Goal: Transaction & Acquisition: Book appointment/travel/reservation

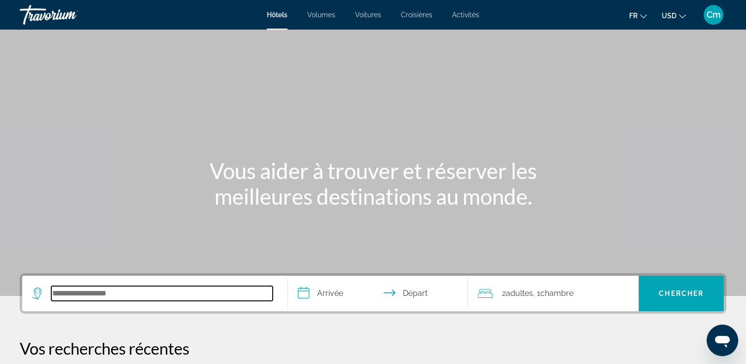
click at [131, 299] on input "Rechercher une destination hôtelière" at bounding box center [161, 293] width 221 height 15
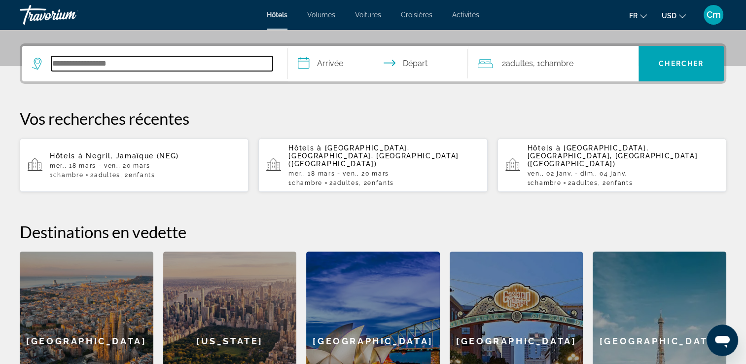
scroll to position [241, 0]
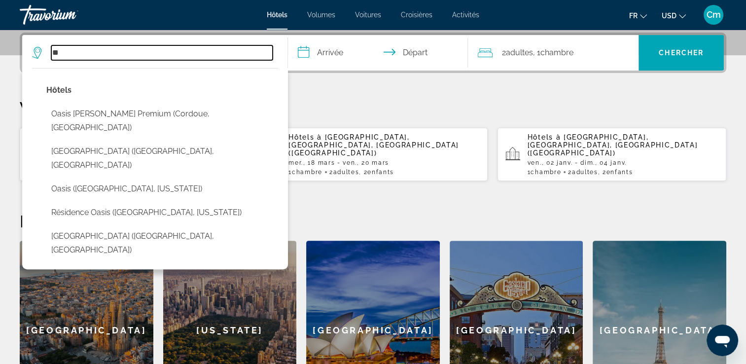
type input "*"
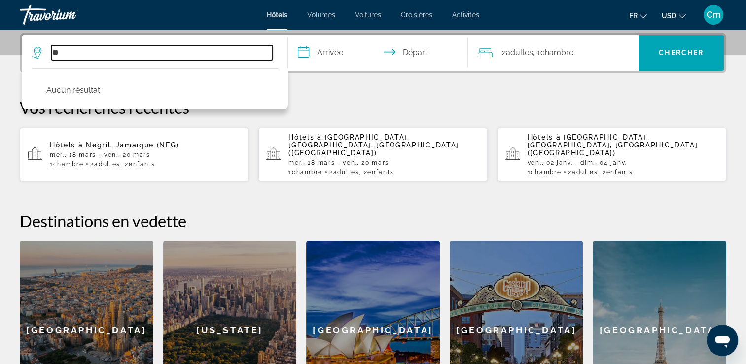
type input "*"
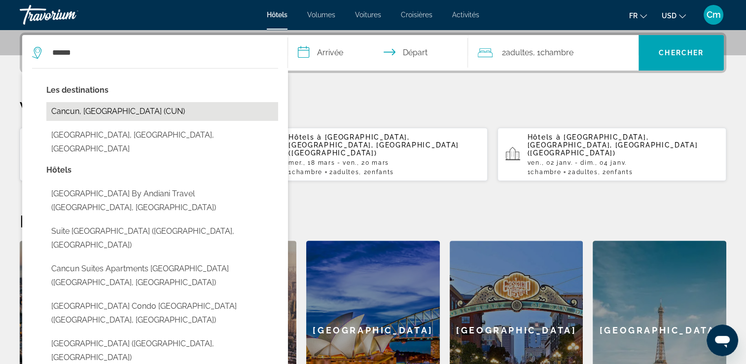
click at [95, 107] on button "Cancun, [GEOGRAPHIC_DATA] (CUN)" at bounding box center [162, 111] width 232 height 19
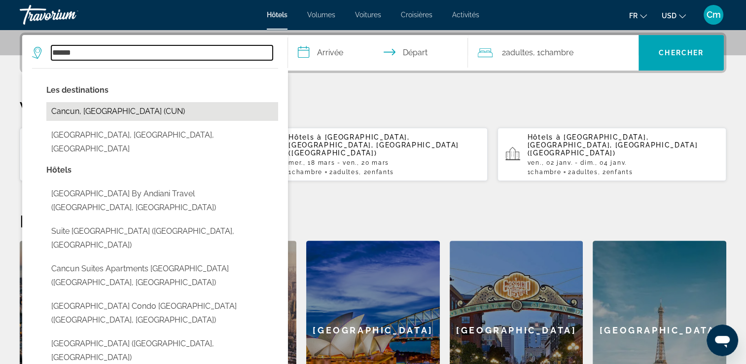
type input "**********"
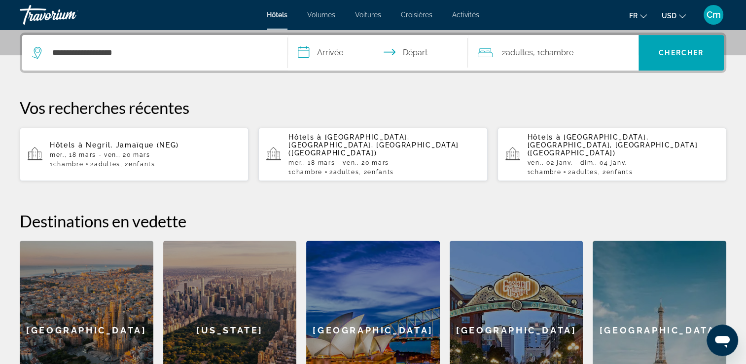
click at [312, 55] on input "**********" at bounding box center [380, 54] width 184 height 38
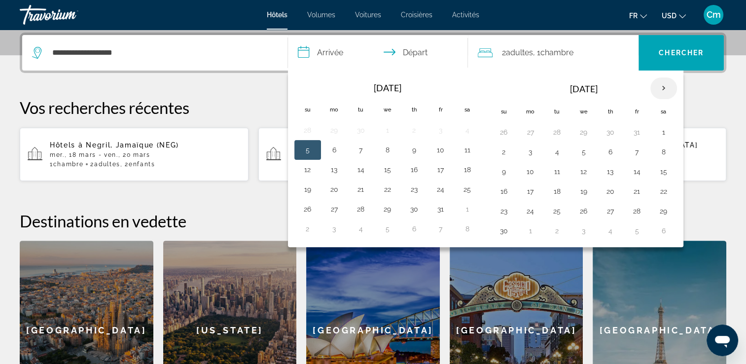
click at [660, 89] on th "Next month" at bounding box center [663, 88] width 27 height 22
click at [661, 86] on th "Next month" at bounding box center [663, 88] width 27 height 22
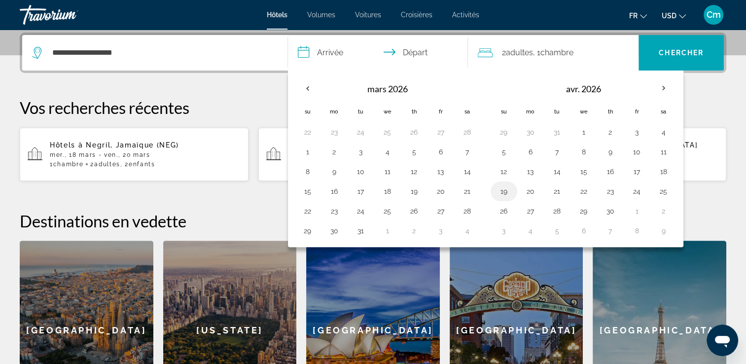
click at [500, 189] on button "19" at bounding box center [504, 191] width 16 height 14
click at [586, 186] on button "22" at bounding box center [584, 191] width 16 height 14
type input "**********"
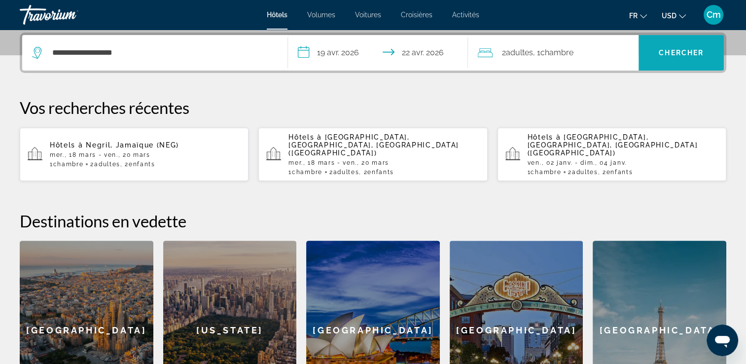
click at [646, 49] on span "Rechercher" at bounding box center [681, 53] width 85 height 24
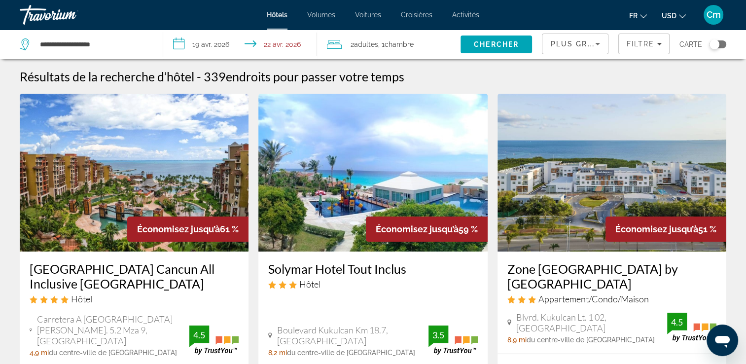
click at [670, 12] on span "USD" at bounding box center [669, 16] width 15 height 8
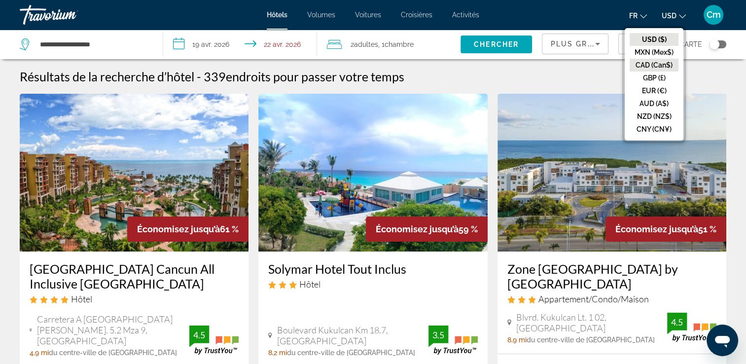
click at [667, 63] on button "CAD (Can$)" at bounding box center [654, 65] width 49 height 13
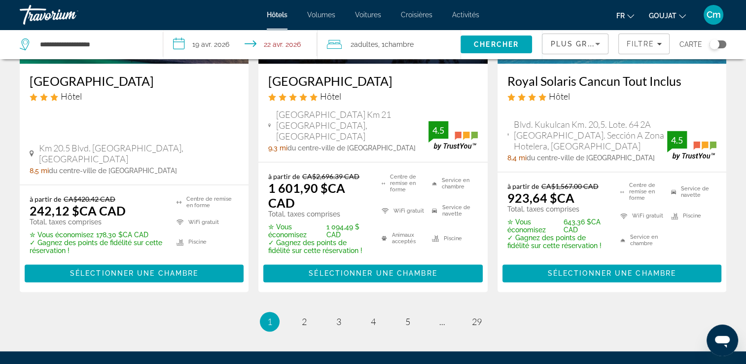
scroll to position [1381, 0]
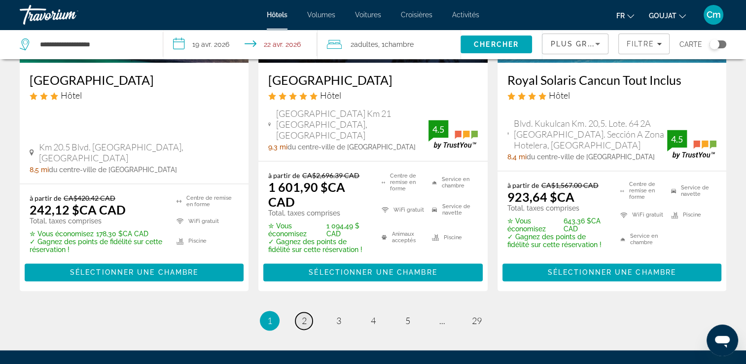
click at [305, 315] on span "2" at bounding box center [304, 320] width 5 height 11
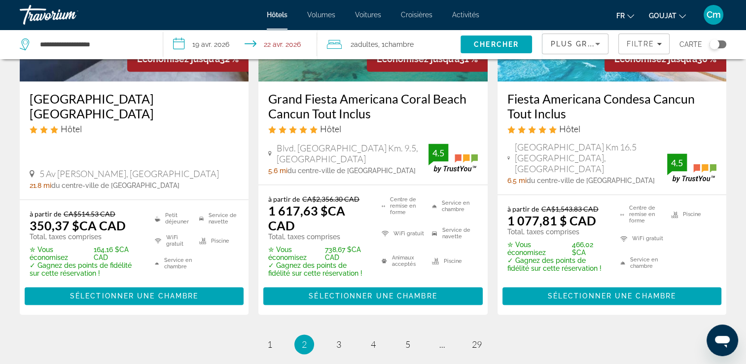
scroll to position [1440, 0]
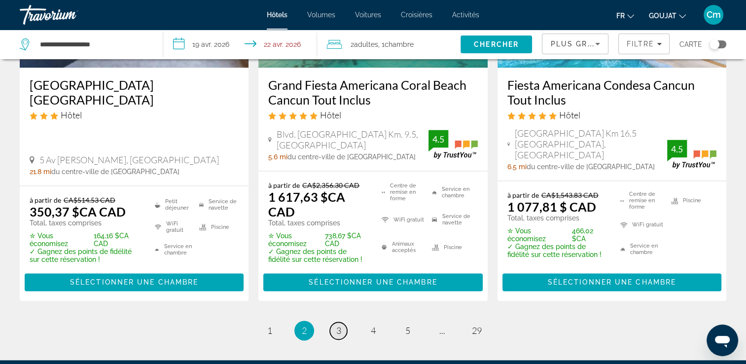
click at [339, 325] on span "3" at bounding box center [338, 330] width 5 height 11
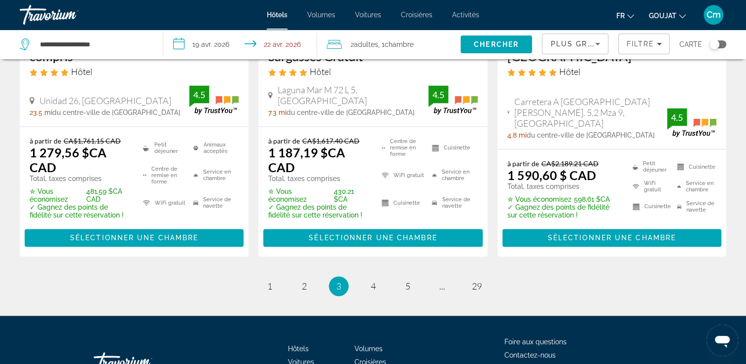
scroll to position [1460, 0]
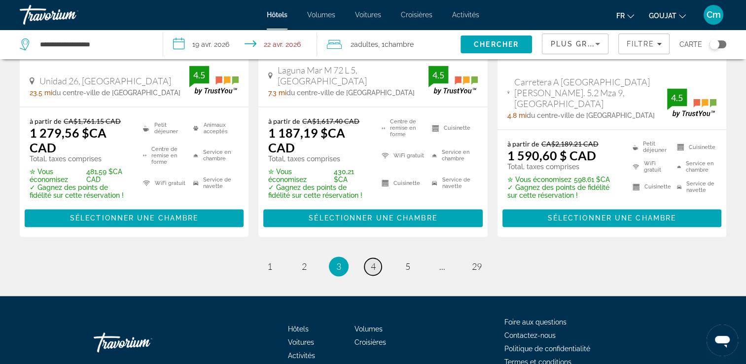
click at [368, 258] on link "page 4" at bounding box center [372, 266] width 17 height 17
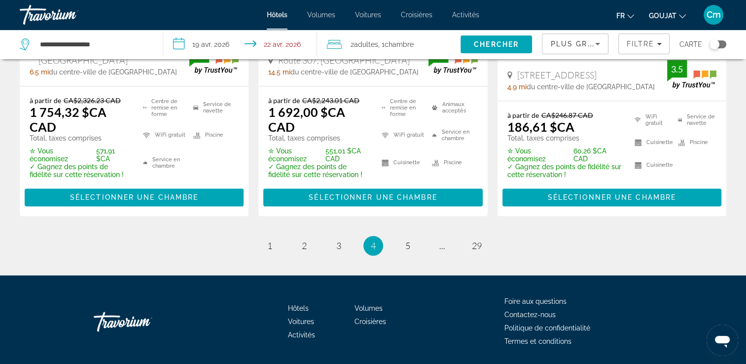
scroll to position [1505, 0]
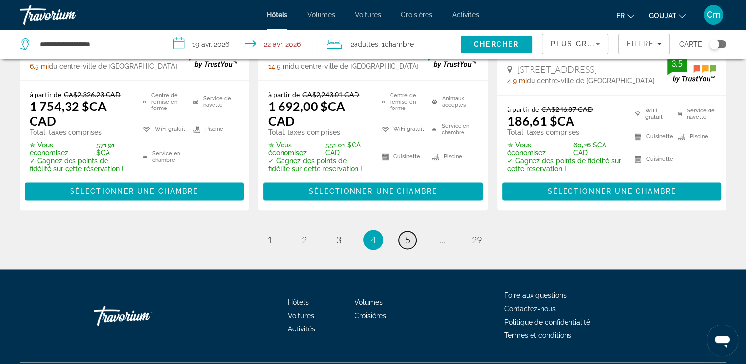
click at [408, 234] on span "5" at bounding box center [407, 239] width 5 height 11
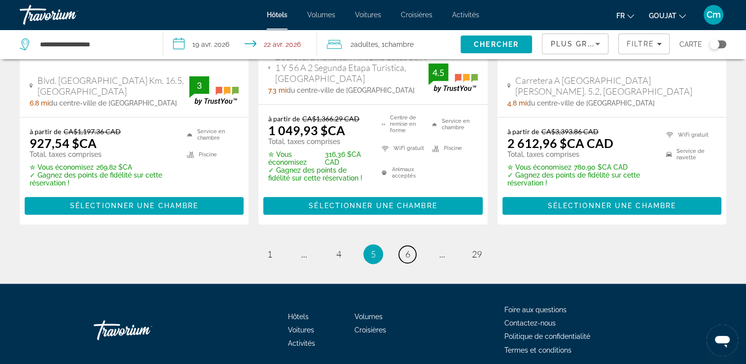
scroll to position [1525, 0]
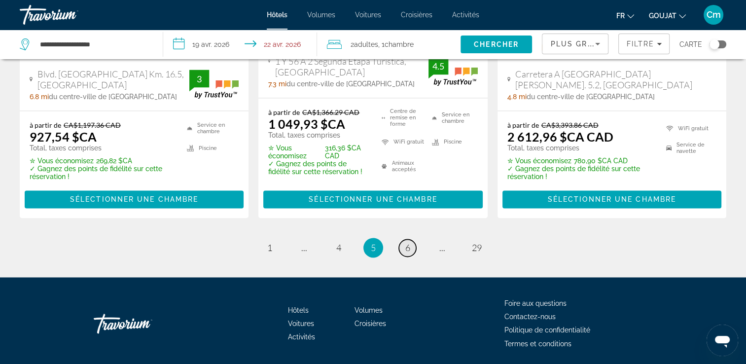
click at [399, 239] on link "page 6" at bounding box center [407, 247] width 17 height 17
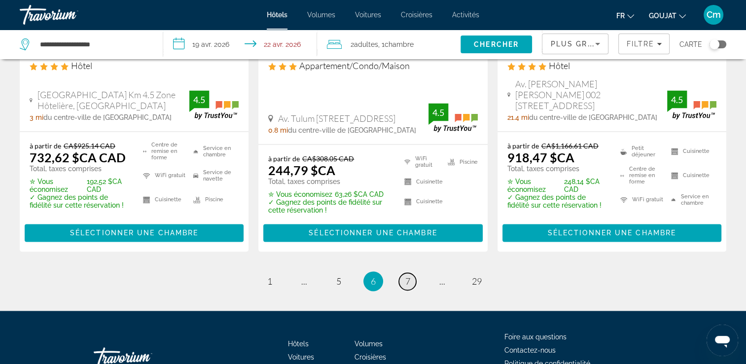
scroll to position [1478, 0]
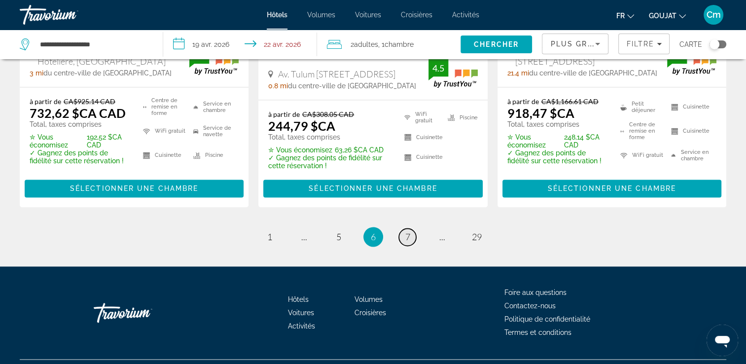
click at [399, 228] on link "page 7" at bounding box center [407, 236] width 17 height 17
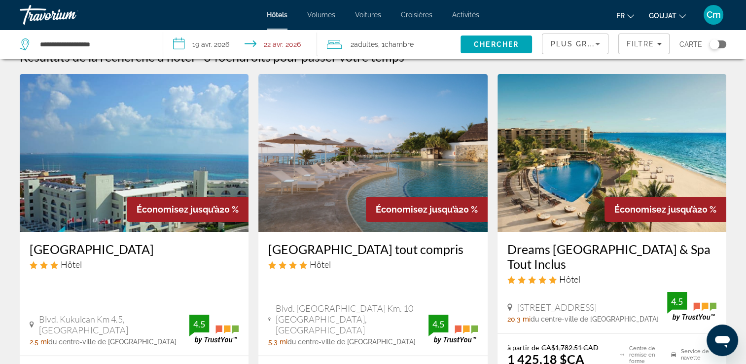
scroll to position [79, 0]
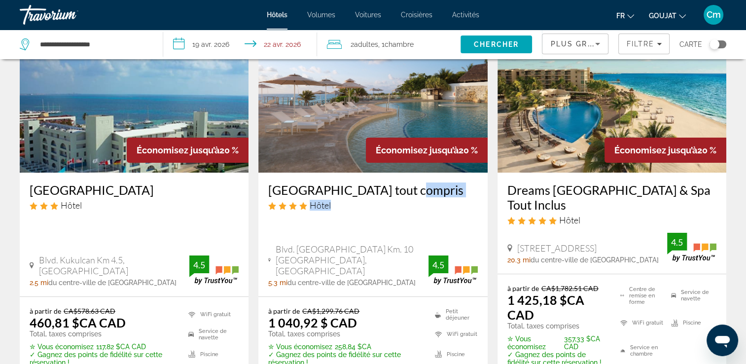
drag, startPoint x: 399, startPoint y: 214, endPoint x: 404, endPoint y: 193, distance: 21.3
click at [404, 193] on div "[GEOGRAPHIC_DATA] tout compris Hôtel" at bounding box center [372, 200] width 209 height 36
click at [359, 218] on div "[GEOGRAPHIC_DATA] tout compris Hôtel" at bounding box center [372, 200] width 209 height 36
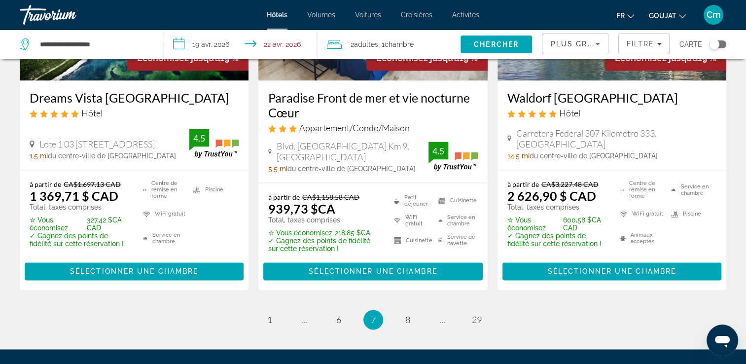
scroll to position [1471, 0]
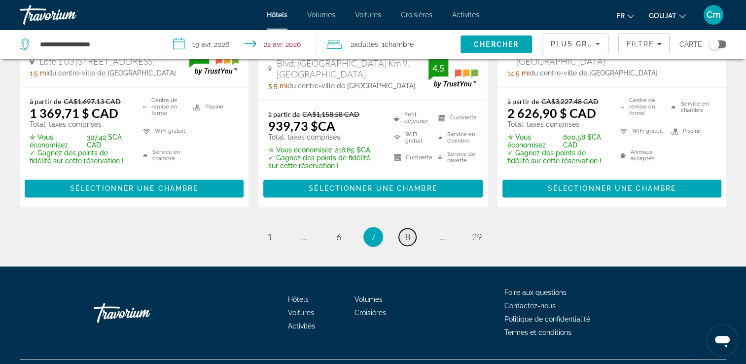
click at [403, 228] on link "page 8" at bounding box center [407, 236] width 17 height 17
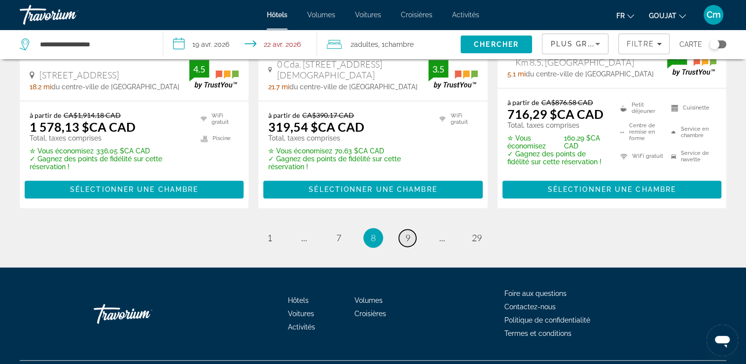
scroll to position [1463, 0]
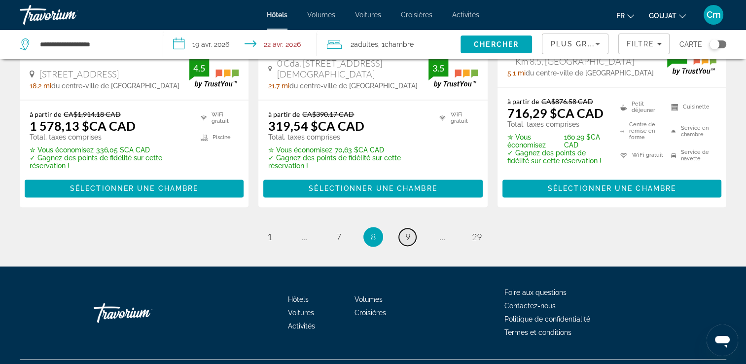
click at [403, 228] on link "page 9" at bounding box center [407, 236] width 17 height 17
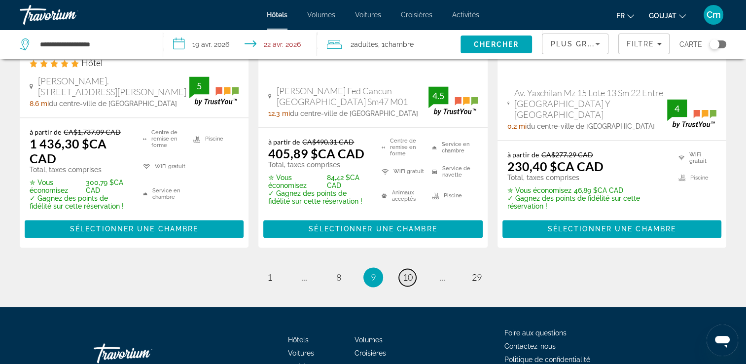
scroll to position [1479, 0]
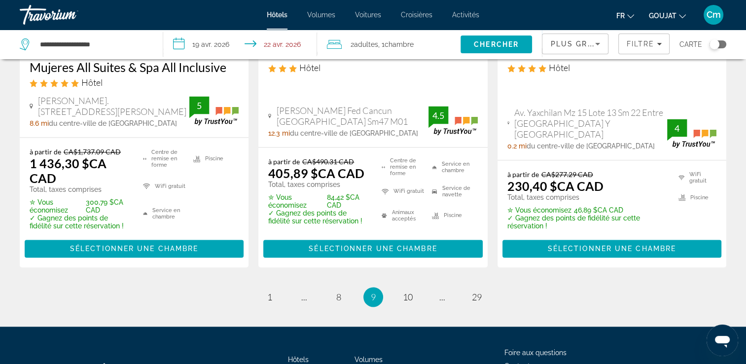
click at [205, 43] on input "**********" at bounding box center [241, 46] width 157 height 33
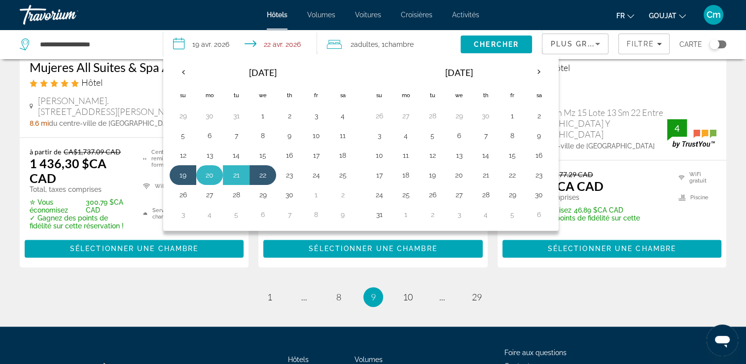
click at [208, 173] on button "20" at bounding box center [210, 175] width 16 height 14
click at [262, 176] on button "22" at bounding box center [263, 175] width 16 height 14
type input "**********"
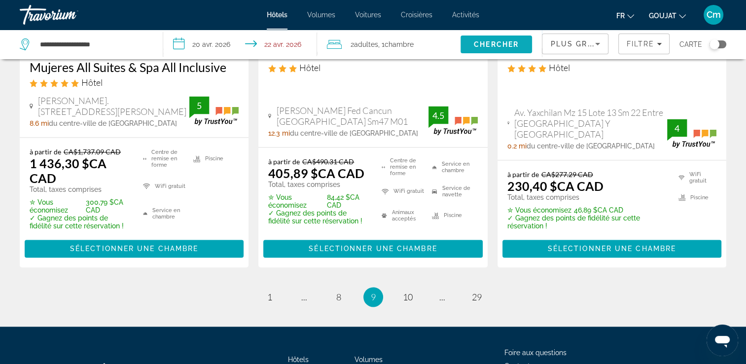
click at [469, 40] on span "Rechercher" at bounding box center [497, 45] width 72 height 24
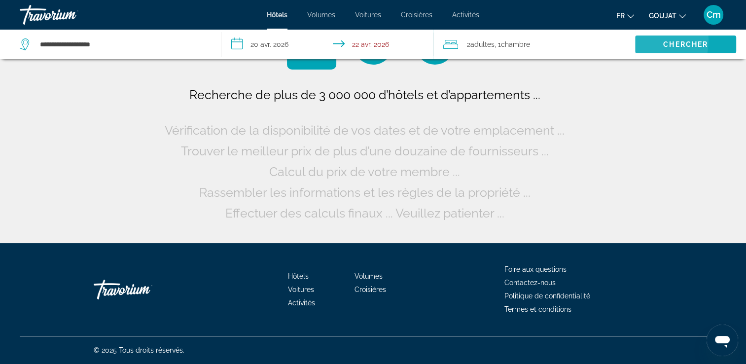
scroll to position [0, 0]
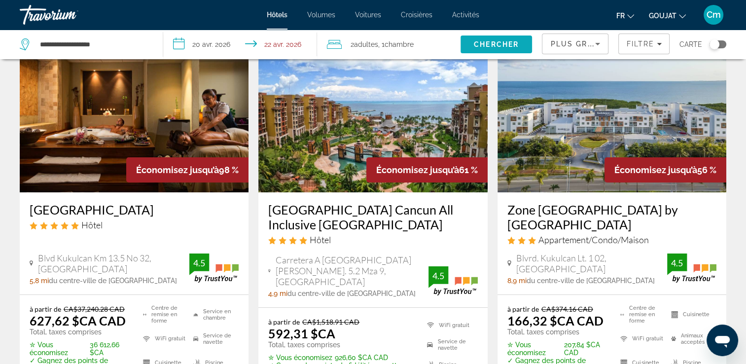
scroll to position [79, 0]
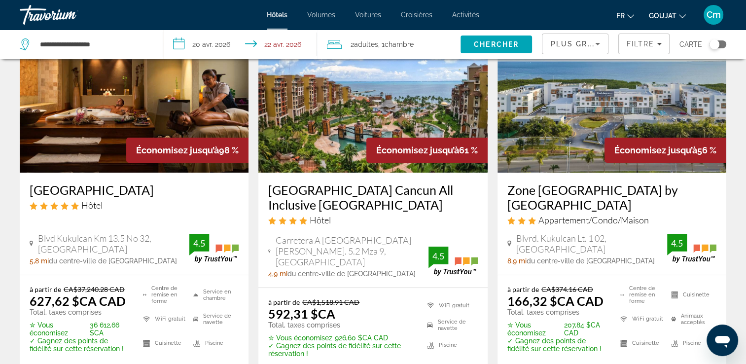
click at [161, 144] on div "Économisez jusqu’à 98 %" at bounding box center [187, 150] width 122 height 25
click at [109, 163] on img "Contenu principal" at bounding box center [134, 94] width 229 height 158
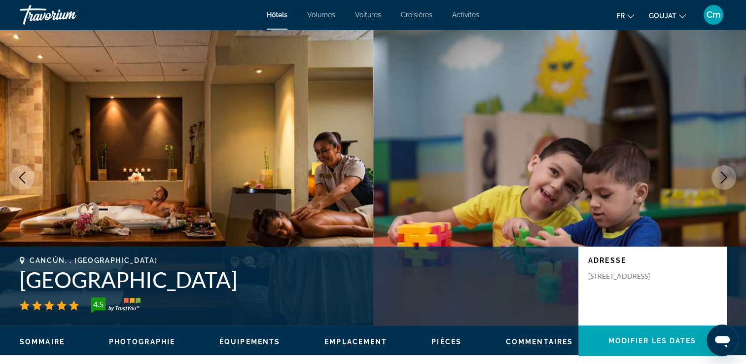
click at [718, 169] on button "Image suivante" at bounding box center [724, 177] width 25 height 25
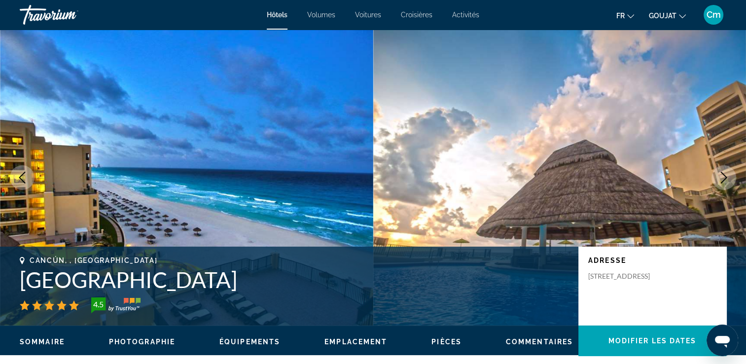
click at [718, 169] on button "Image suivante" at bounding box center [724, 177] width 25 height 25
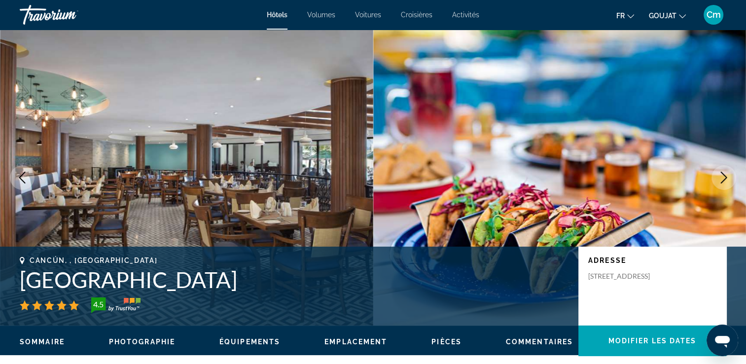
click at [718, 169] on button "Image suivante" at bounding box center [724, 177] width 25 height 25
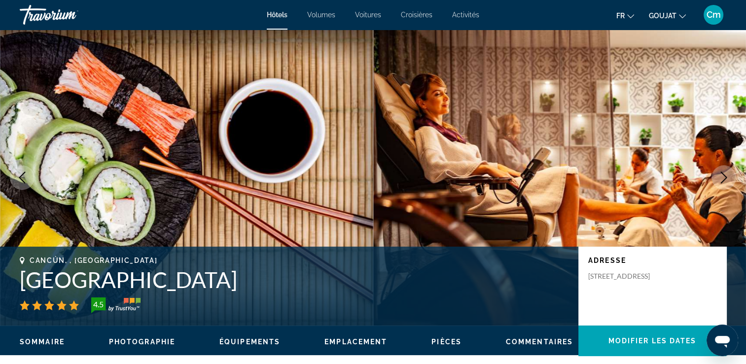
click at [718, 169] on button "Image suivante" at bounding box center [724, 177] width 25 height 25
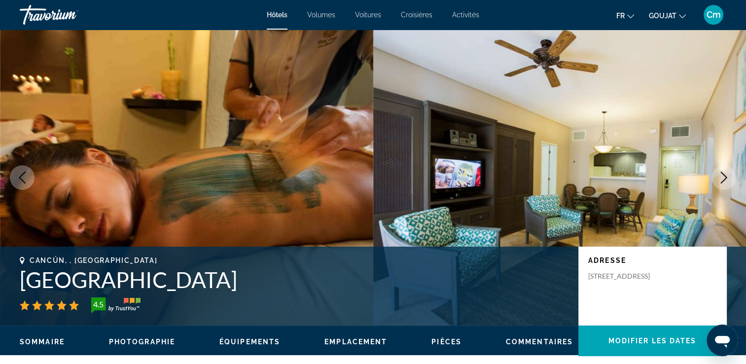
click at [718, 169] on button "Image suivante" at bounding box center [724, 177] width 25 height 25
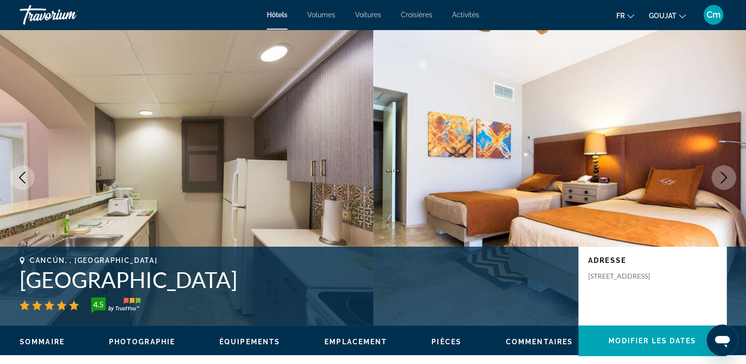
click at [718, 169] on button "Image suivante" at bounding box center [724, 177] width 25 height 25
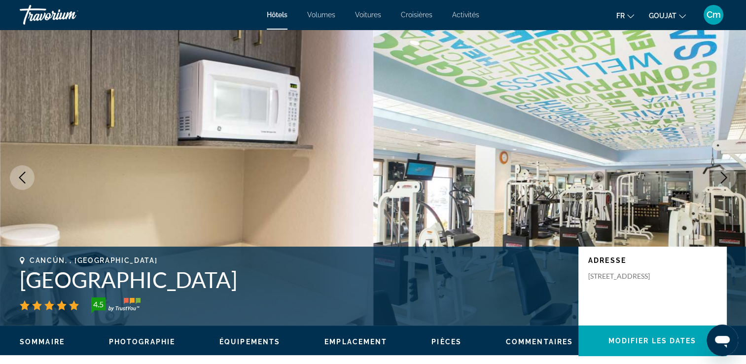
click at [718, 169] on button "Image suivante" at bounding box center [724, 177] width 25 height 25
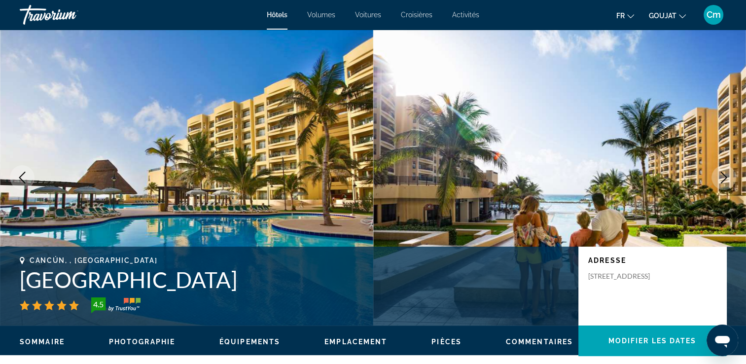
click at [718, 169] on button "Image suivante" at bounding box center [724, 177] width 25 height 25
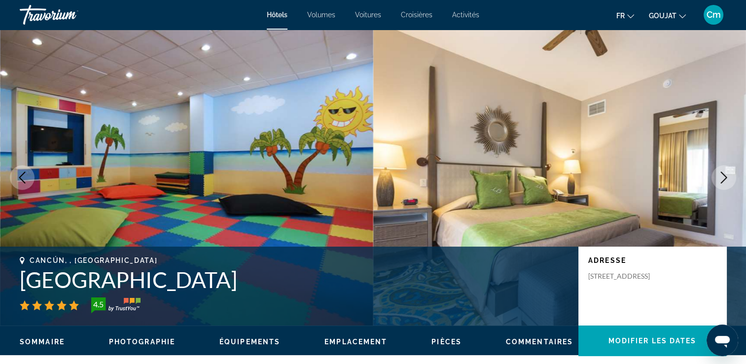
click at [718, 169] on button "Image suivante" at bounding box center [724, 177] width 25 height 25
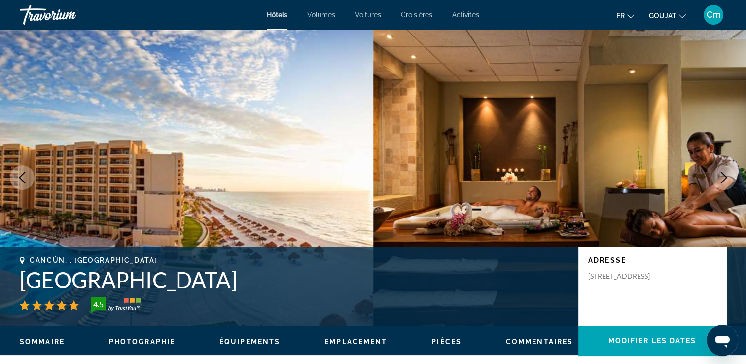
click at [718, 169] on button "Image suivante" at bounding box center [724, 177] width 25 height 25
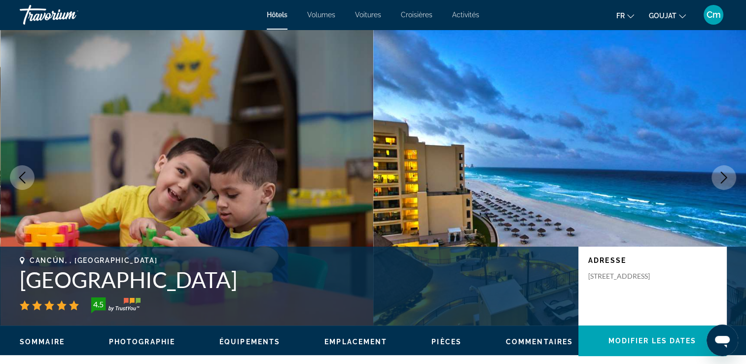
click at [717, 171] on button "Image suivante" at bounding box center [724, 177] width 25 height 25
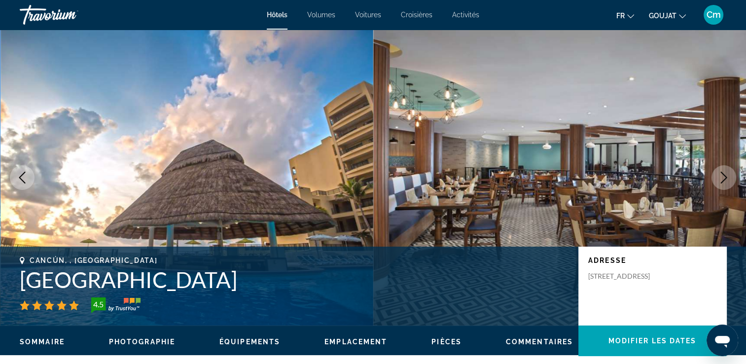
click at [717, 171] on button "Image suivante" at bounding box center [724, 177] width 25 height 25
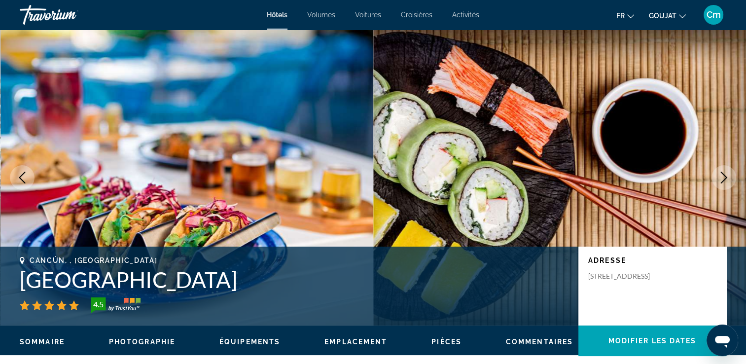
click at [717, 171] on button "Image suivante" at bounding box center [724, 177] width 25 height 25
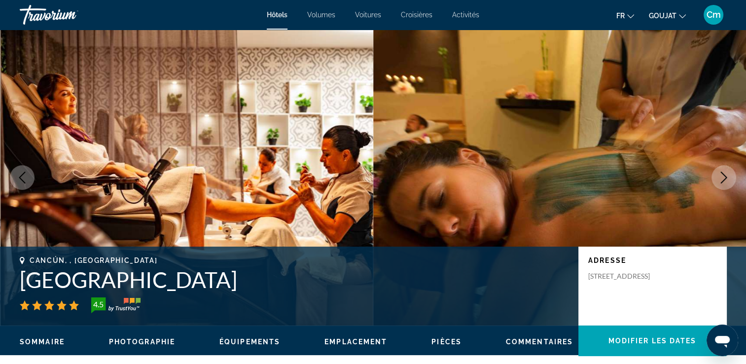
click at [717, 171] on button "Image suivante" at bounding box center [724, 177] width 25 height 25
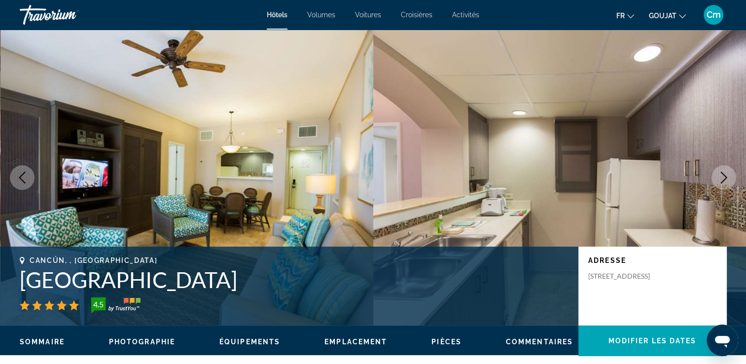
click at [717, 171] on button "Image suivante" at bounding box center [724, 177] width 25 height 25
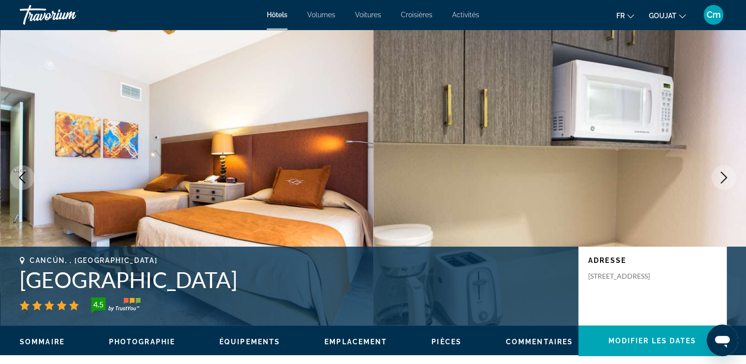
click at [718, 172] on icon "Image suivante" at bounding box center [724, 178] width 12 height 12
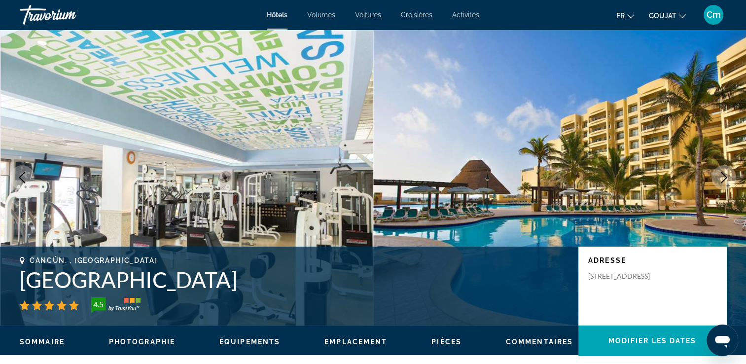
click at [718, 172] on icon "Image suivante" at bounding box center [724, 178] width 12 height 12
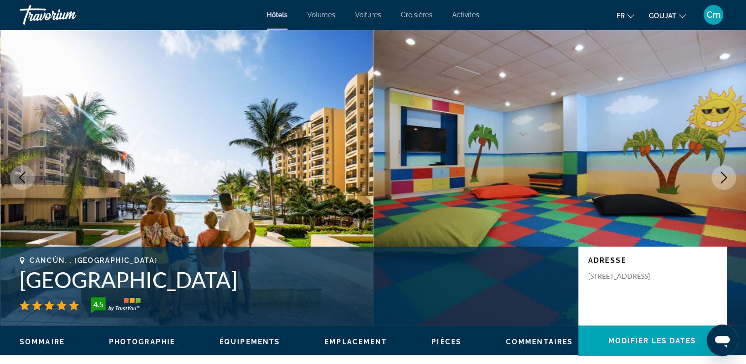
click at [21, 182] on icon "Image précédente" at bounding box center [22, 178] width 12 height 12
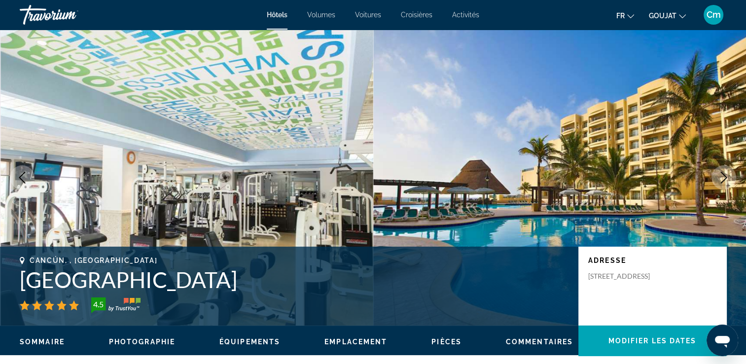
click at [726, 174] on icon "Image suivante" at bounding box center [724, 178] width 12 height 12
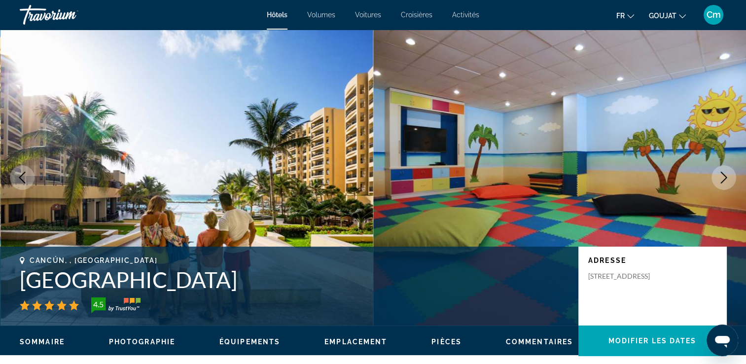
click at [726, 174] on icon "Image suivante" at bounding box center [724, 178] width 12 height 12
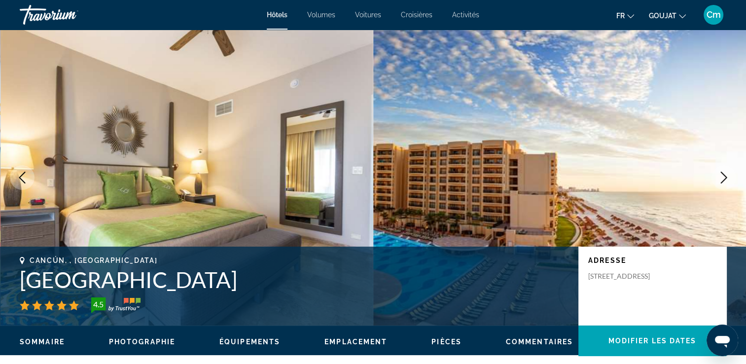
click at [726, 174] on icon "Image suivante" at bounding box center [724, 178] width 12 height 12
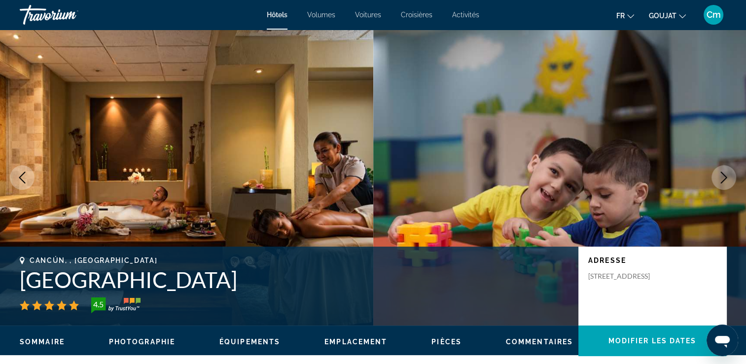
click at [726, 174] on icon "Image suivante" at bounding box center [724, 178] width 12 height 12
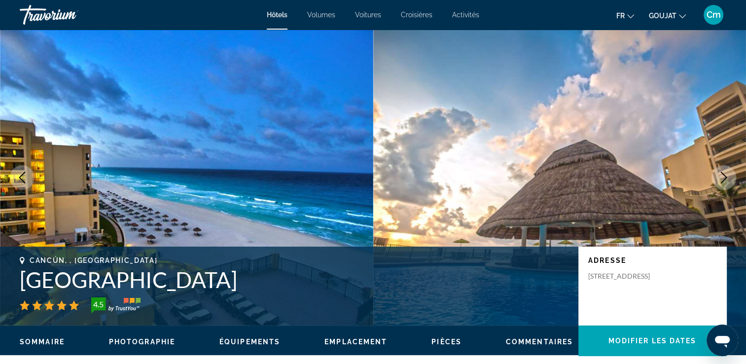
click at [726, 174] on icon "Image suivante" at bounding box center [724, 178] width 12 height 12
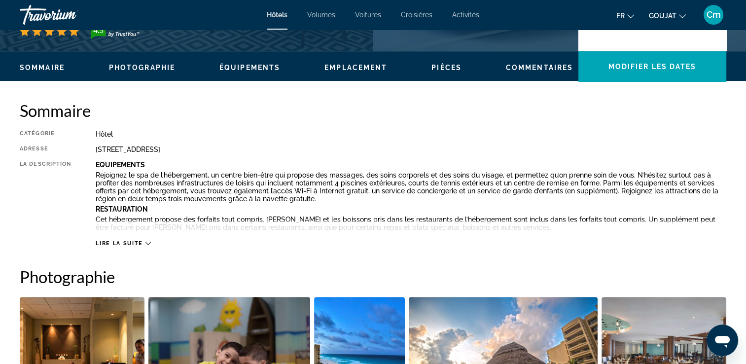
scroll to position [276, 0]
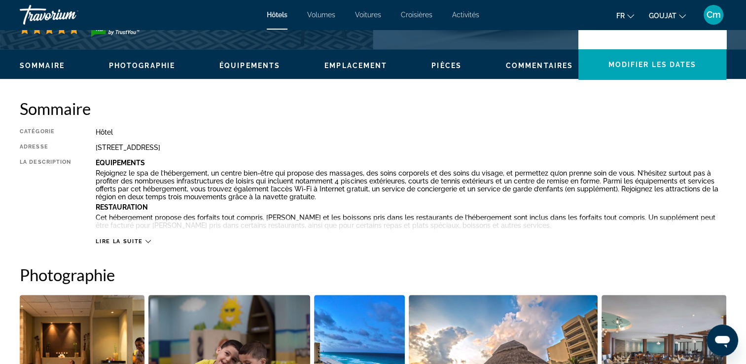
click at [128, 242] on span "Lire la suite" at bounding box center [119, 241] width 47 height 6
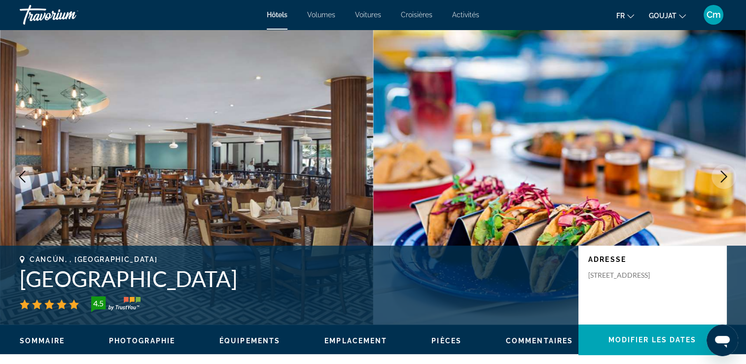
scroll to position [0, 0]
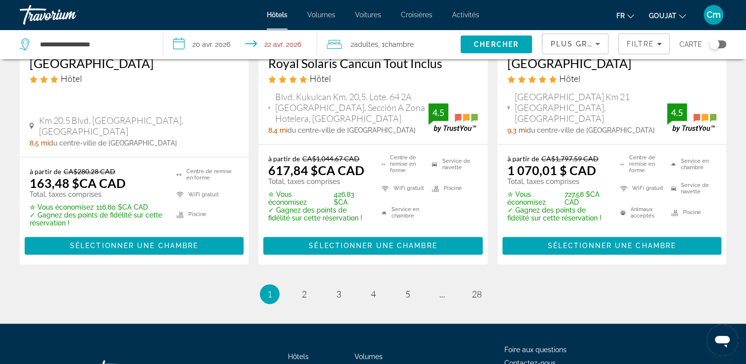
scroll to position [1400, 0]
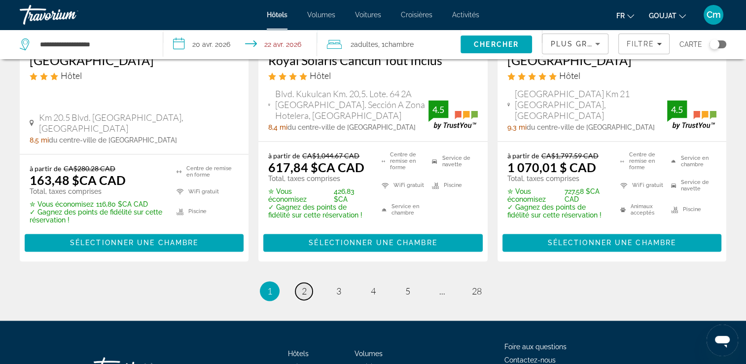
click at [302, 285] on span "2" at bounding box center [304, 290] width 5 height 11
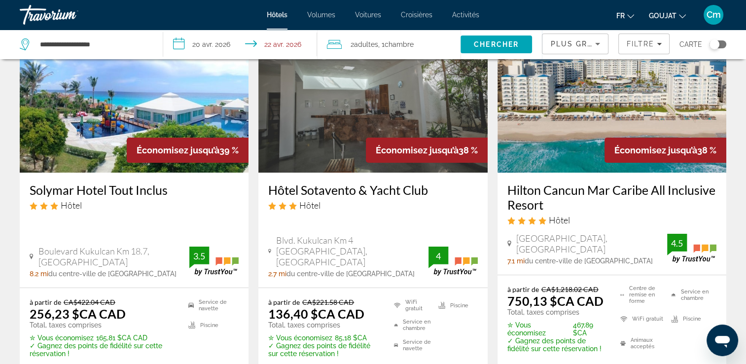
scroll to position [59, 0]
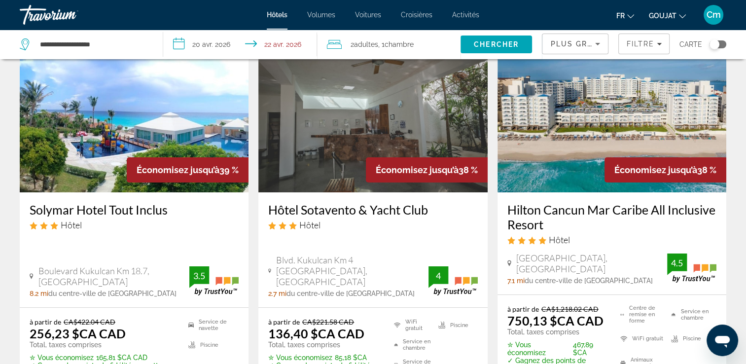
click at [536, 206] on h3 "Hilton Cancun Mar Caribe All Inclusive Resort" at bounding box center [611, 217] width 209 height 30
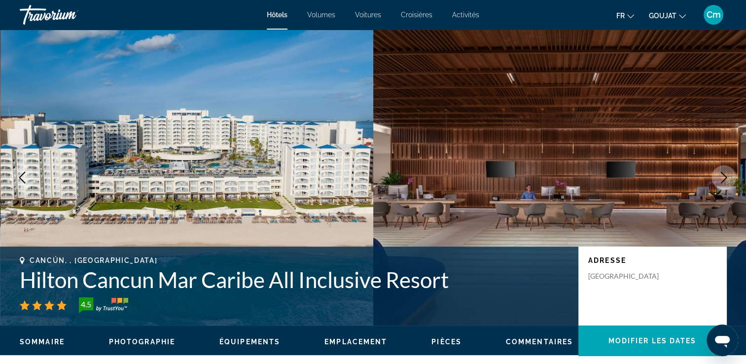
click at [726, 178] on icon "Image suivante" at bounding box center [724, 178] width 12 height 12
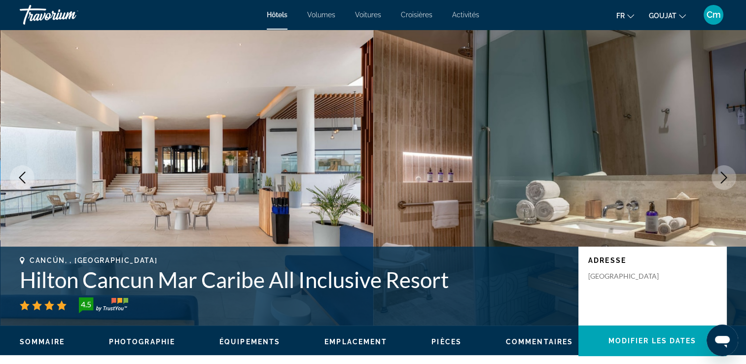
click at [726, 178] on icon "Image suivante" at bounding box center [724, 178] width 12 height 12
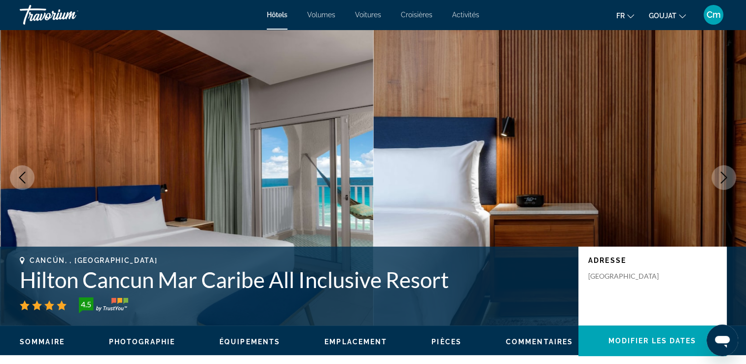
click at [726, 178] on icon "Image suivante" at bounding box center [724, 178] width 12 height 12
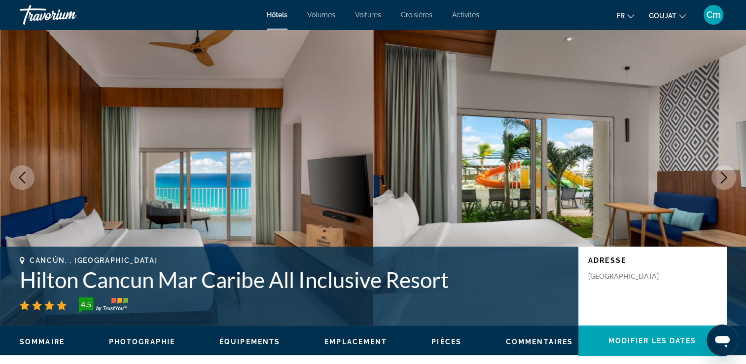
click at [726, 178] on icon "Image suivante" at bounding box center [724, 178] width 12 height 12
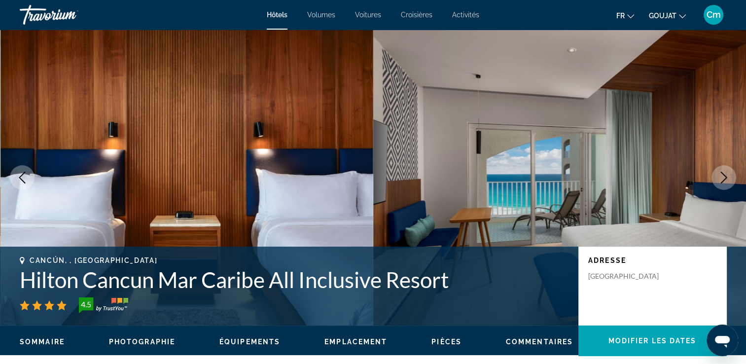
click at [726, 178] on icon "Image suivante" at bounding box center [724, 178] width 12 height 12
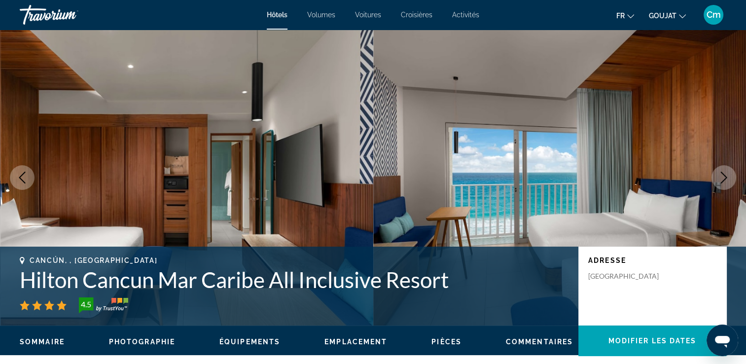
click at [726, 178] on icon "Image suivante" at bounding box center [724, 178] width 12 height 12
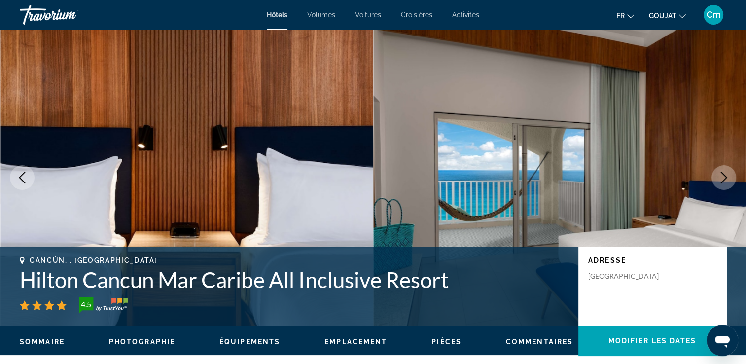
click at [724, 177] on icon "Image suivante" at bounding box center [724, 178] width 12 height 12
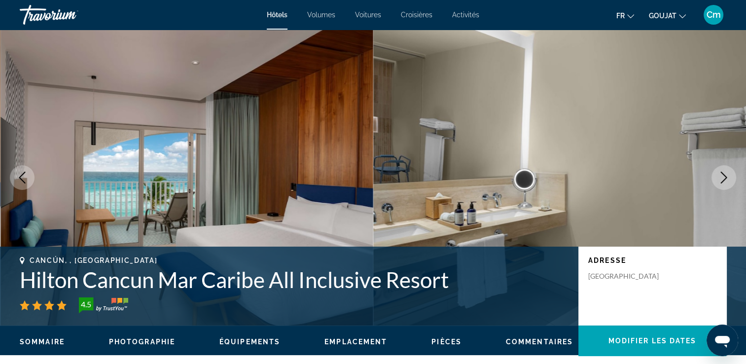
click at [724, 177] on icon "Image suivante" at bounding box center [724, 178] width 12 height 12
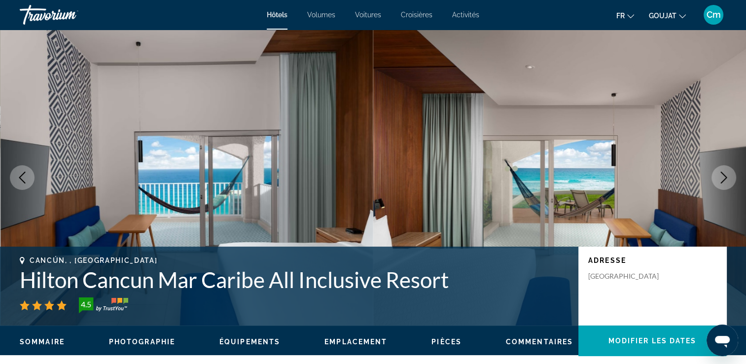
click at [724, 177] on icon "Image suivante" at bounding box center [724, 178] width 12 height 12
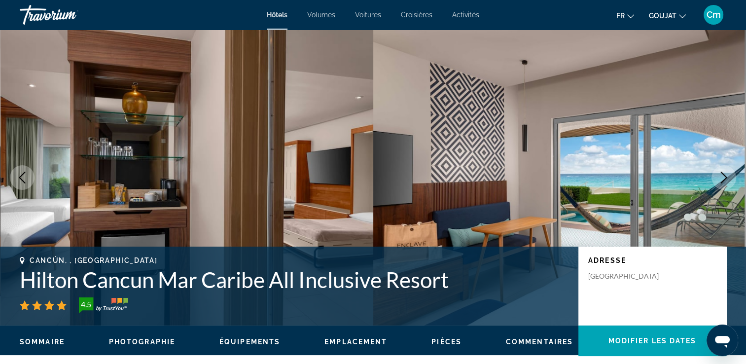
click at [724, 177] on icon "Image suivante" at bounding box center [724, 178] width 12 height 12
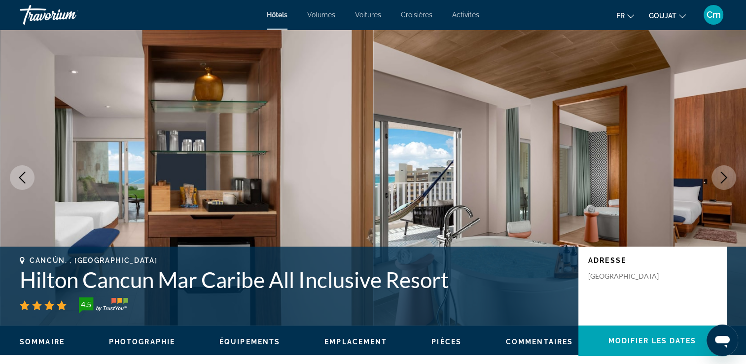
click at [724, 177] on icon "Image suivante" at bounding box center [724, 178] width 12 height 12
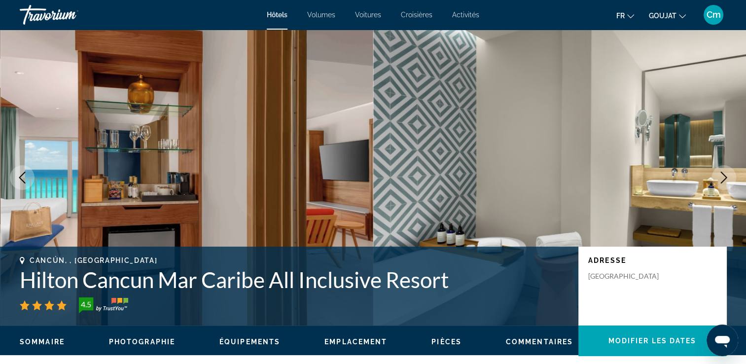
click at [30, 173] on button "Image précédente" at bounding box center [22, 177] width 25 height 25
